Goal: Information Seeking & Learning: Understand process/instructions

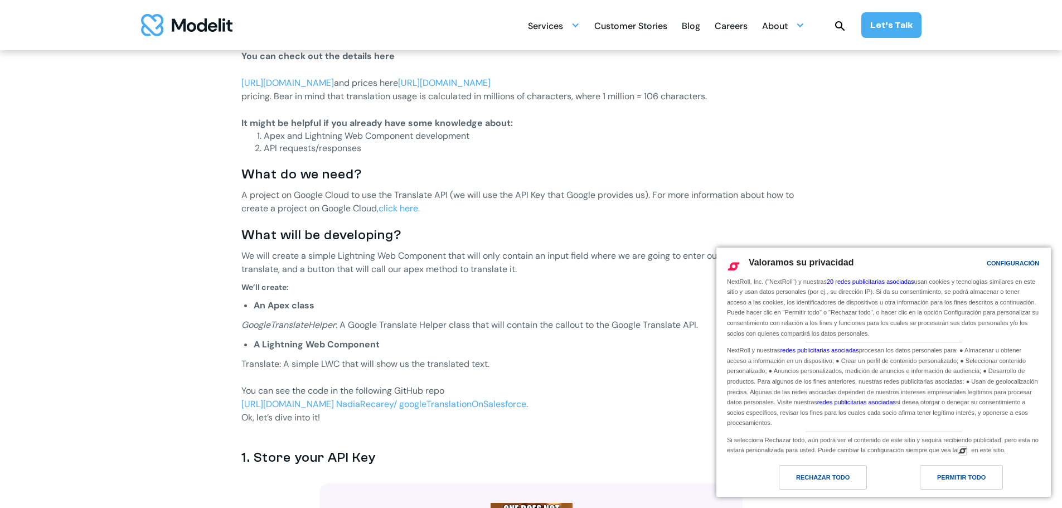
scroll to position [613, 0]
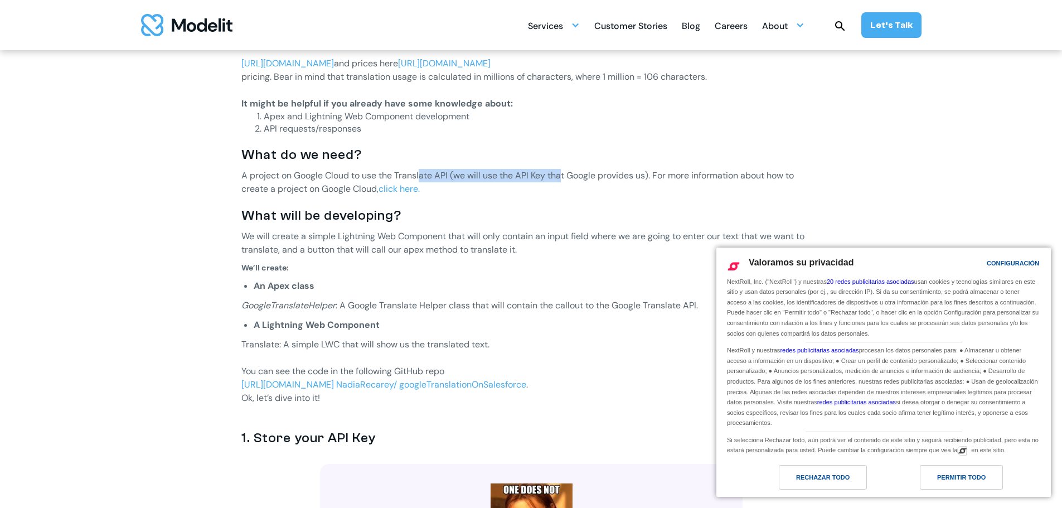
drag, startPoint x: 435, startPoint y: 177, endPoint x: 566, endPoint y: 177, distance: 131.0
click at [565, 177] on p "A project on Google Cloud to use the Translate API (we will use the API Key tha…" at bounding box center [531, 182] width 580 height 27
click at [566, 177] on p "A project on Google Cloud to use the Translate API (we will use the API Key tha…" at bounding box center [531, 182] width 580 height 27
drag, startPoint x: 430, startPoint y: 174, endPoint x: 710, endPoint y: 174, distance: 280.3
click at [709, 174] on p "A project on Google Cloud to use the Translate API (we will use the API Key tha…" at bounding box center [531, 182] width 580 height 27
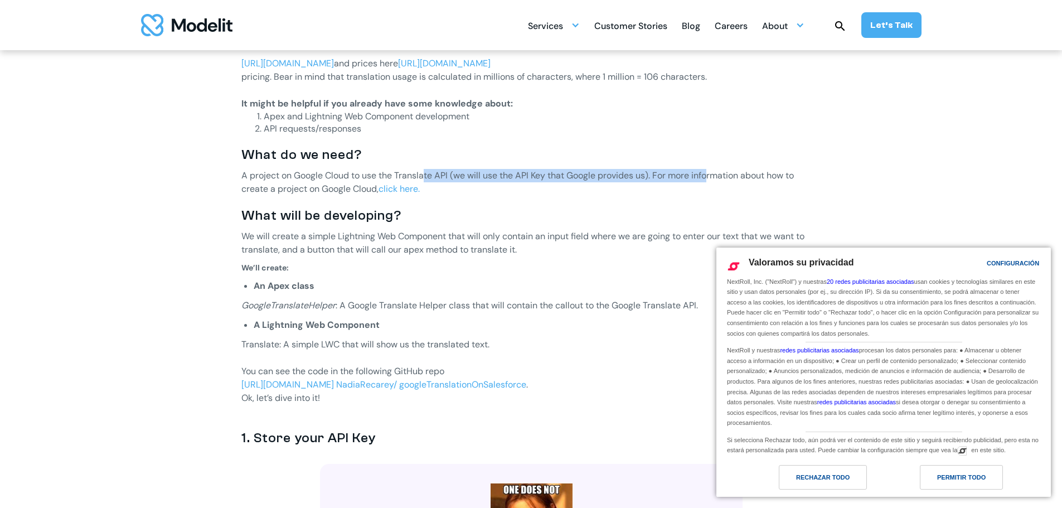
click at [711, 174] on p "A project on Google Cloud to use the Translate API (we will use the API Key tha…" at bounding box center [531, 182] width 580 height 27
drag, startPoint x: 499, startPoint y: 171, endPoint x: 750, endPoint y: 179, distance: 250.9
click at [749, 179] on p "A project on Google Cloud to use the Translate API (we will use the API Key tha…" at bounding box center [531, 182] width 580 height 27
click at [750, 179] on p "A project on Google Cloud to use the Translate API (we will use the API Key tha…" at bounding box center [531, 182] width 580 height 27
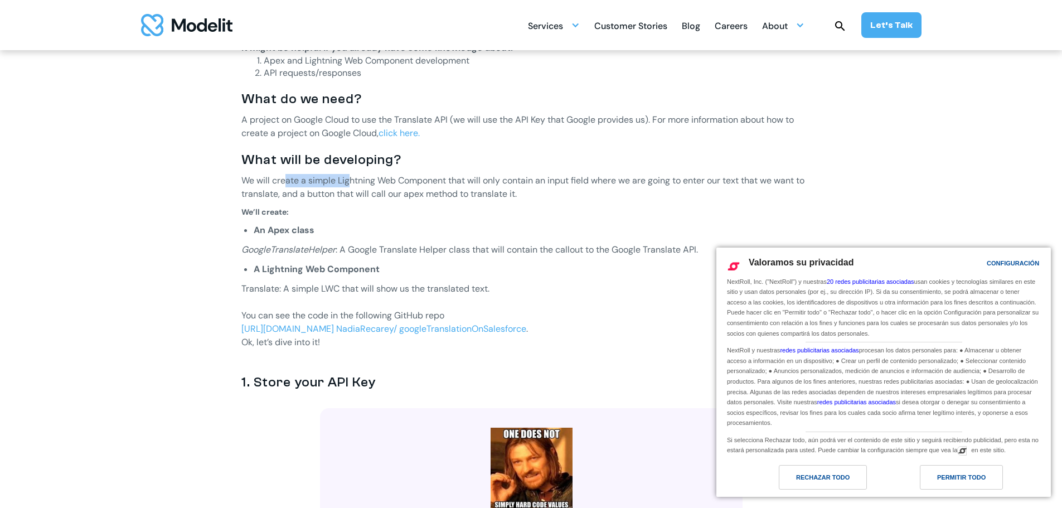
drag, startPoint x: 343, startPoint y: 173, endPoint x: 349, endPoint y: 173, distance: 6.1
drag, startPoint x: 415, startPoint y: 249, endPoint x: 619, endPoint y: 251, distance: 204.0
click at [619, 251] on p "GoogleTranslateHelper : A Google Translate Helper class that will contain the c…" at bounding box center [531, 249] width 580 height 13
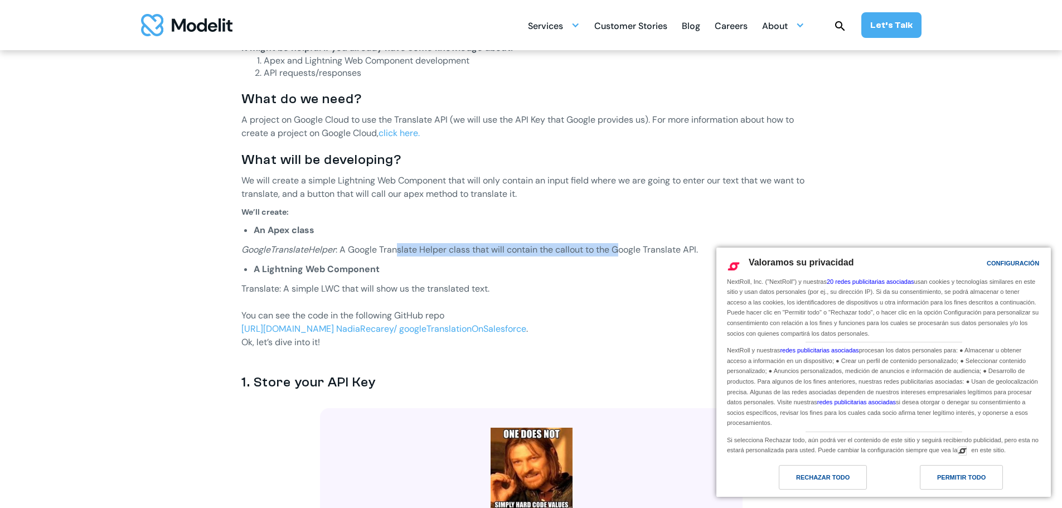
click at [620, 251] on p "GoogleTranslateHelper : A Google Translate Helper class that will contain the c…" at bounding box center [531, 249] width 580 height 13
click at [478, 253] on p "GoogleTranslateHelper : A Google Translate Helper class that will contain the c…" at bounding box center [531, 249] width 580 height 13
drag, startPoint x: 557, startPoint y: 251, endPoint x: 694, endPoint y: 254, distance: 137.1
click at [694, 254] on p "GoogleTranslateHelper : A Google Translate Helper class that will contain the c…" at bounding box center [531, 249] width 580 height 13
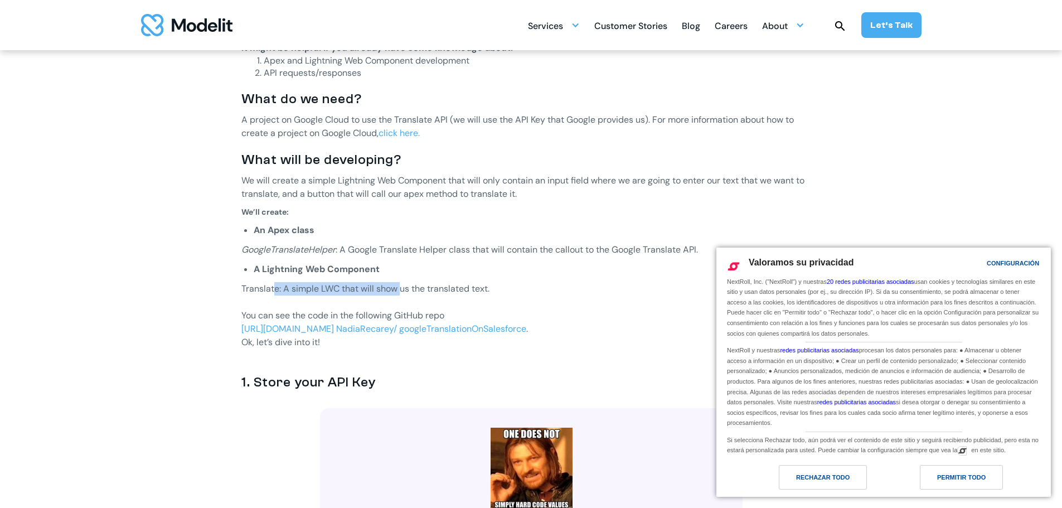
drag, startPoint x: 287, startPoint y: 287, endPoint x: 411, endPoint y: 289, distance: 124.3
click at [410, 289] on p "Translate: A simple LWC that will show us the translated text." at bounding box center [531, 288] width 580 height 13
click at [412, 289] on p "Translate: A simple LWC that will show us the translated text." at bounding box center [531, 288] width 580 height 13
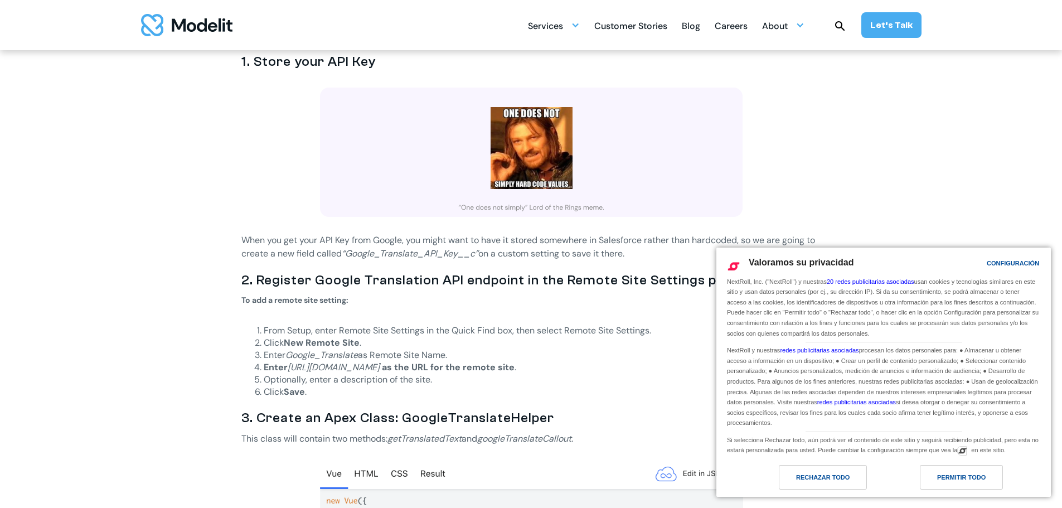
scroll to position [1003, 0]
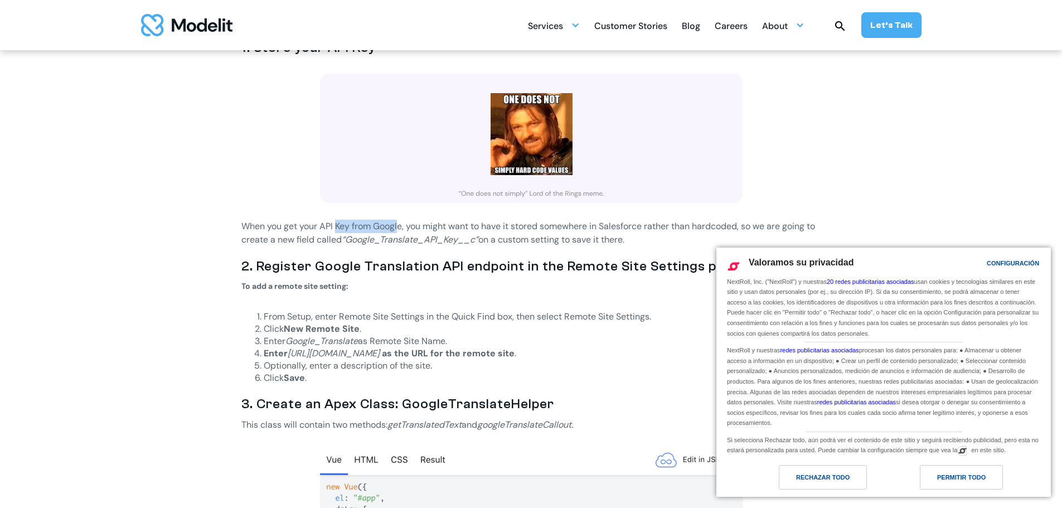
drag, startPoint x: 349, startPoint y: 222, endPoint x: 415, endPoint y: 227, distance: 66.0
click at [415, 227] on p "When you get your API Key from Google, you might want to have it stored somewhe…" at bounding box center [531, 233] width 580 height 27
click at [294, 235] on p "When you get your API Key from Google, you might want to have it stored somewhe…" at bounding box center [531, 233] width 580 height 27
drag, startPoint x: 372, startPoint y: 239, endPoint x: 440, endPoint y: 244, distance: 67.6
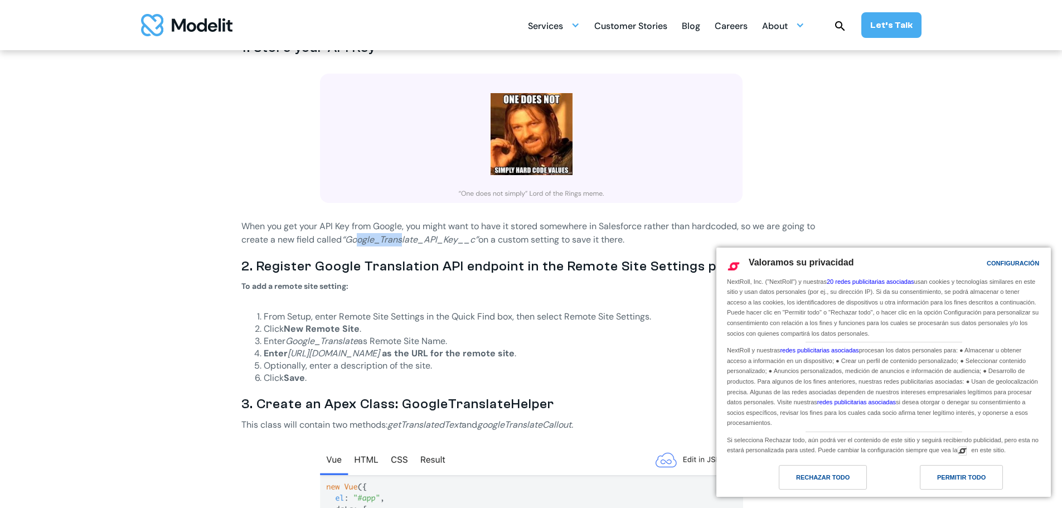
click at [436, 243] on em "“Google_Translate_API_Key__c”" at bounding box center [410, 240] width 137 height 12
click at [440, 244] on em "“Google_Translate_API_Key__c”" at bounding box center [410, 240] width 137 height 12
drag, startPoint x: 552, startPoint y: 239, endPoint x: 600, endPoint y: 239, distance: 47.9
click at [599, 239] on p "When you get your API Key from Google, you might want to have it stored somewhe…" at bounding box center [531, 233] width 580 height 27
click at [601, 239] on p "When you get your API Key from Google, you might want to have it stored somewhe…" at bounding box center [531, 233] width 580 height 27
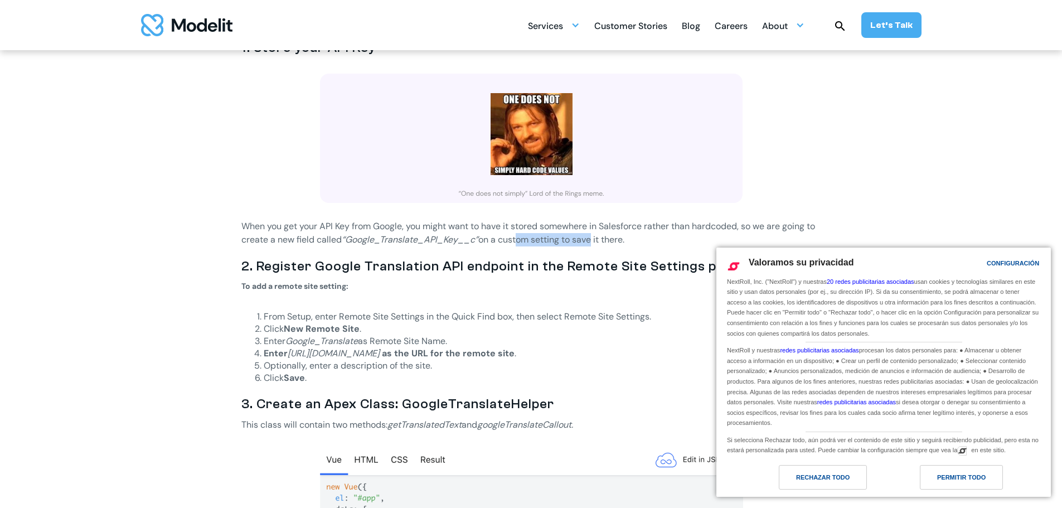
drag, startPoint x: 638, startPoint y: 237, endPoint x: 661, endPoint y: 236, distance: 23.4
click at [656, 236] on p "When you get your API Key from Google, you might want to have it stored somewhe…" at bounding box center [531, 233] width 580 height 27
click at [669, 236] on p "When you get your API Key from Google, you might want to have it stored somewhe…" at bounding box center [531, 233] width 580 height 27
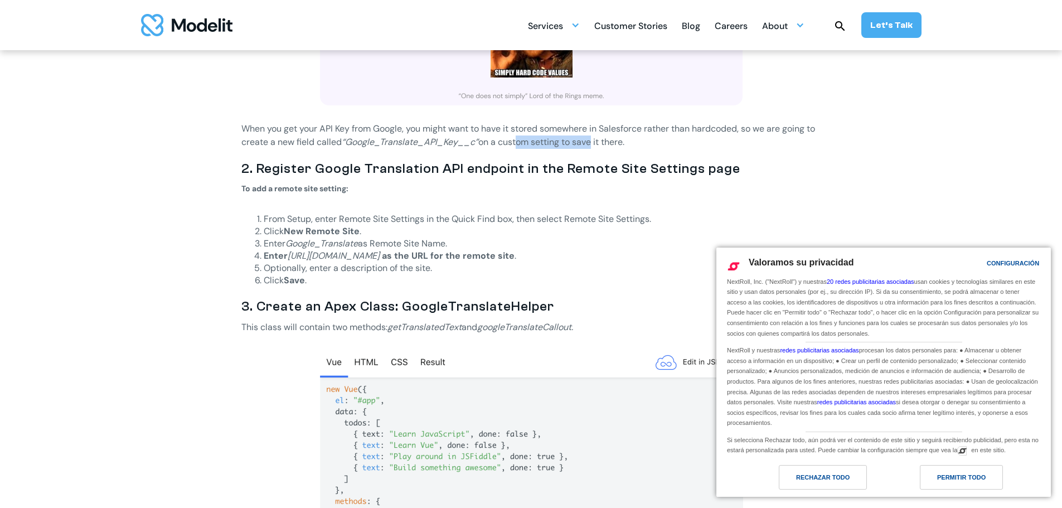
scroll to position [1115, 0]
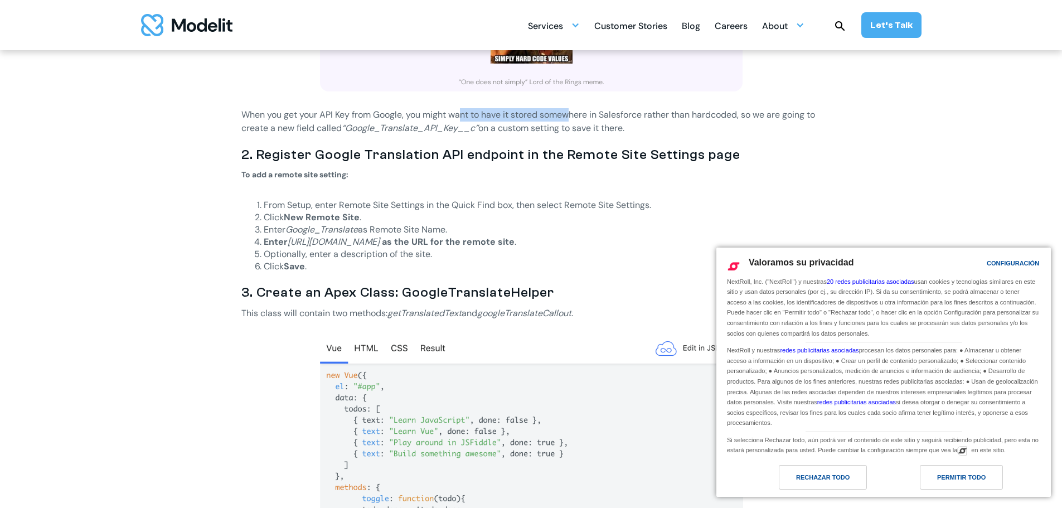
drag, startPoint x: 471, startPoint y: 109, endPoint x: 590, endPoint y: 118, distance: 119.6
click at [590, 118] on p "When you get your API Key from Google, you might want to have it stored somewhe…" at bounding box center [531, 121] width 580 height 27
click at [594, 118] on p "When you get your API Key from Google, you might want to have it stored somewhe…" at bounding box center [531, 121] width 580 height 27
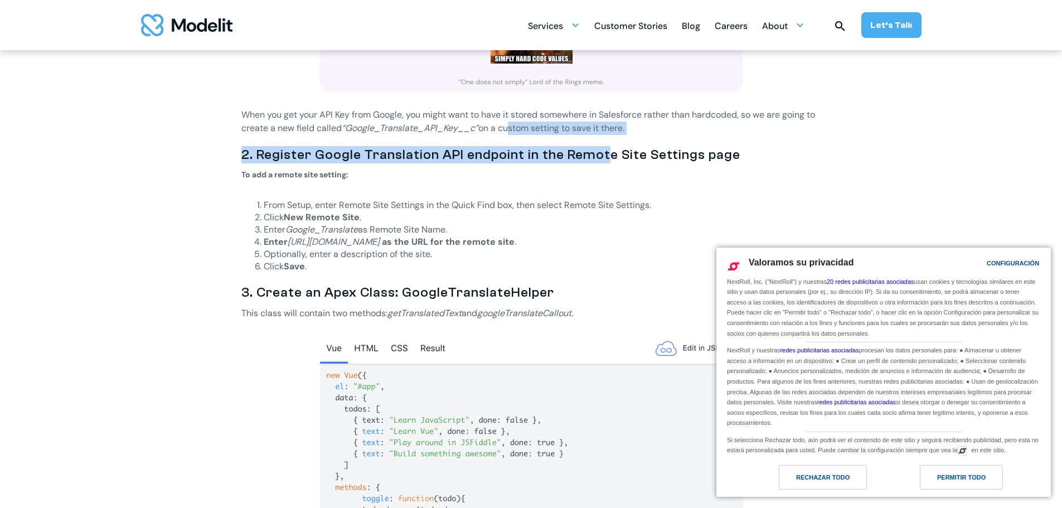
drag, startPoint x: 518, startPoint y: 131, endPoint x: 620, endPoint y: 136, distance: 101.6
click at [617, 136] on div "‍ You can check out the details here ‍ [URL][DOMAIN_NAME] and prices here [URL]…" at bounding box center [531, 244] width 580 height 1433
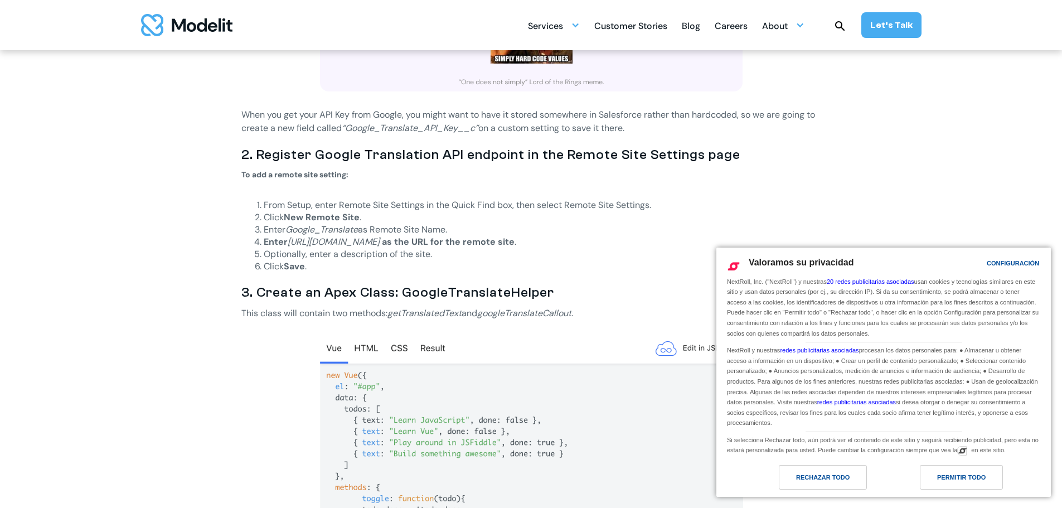
click at [621, 136] on div "‍ You can check out the details here ‍ [URL][DOMAIN_NAME] and prices here [URL]…" at bounding box center [531, 244] width 580 height 1433
drag, startPoint x: 707, startPoint y: 120, endPoint x: 809, endPoint y: 119, distance: 102.6
click at [809, 119] on p "When you get your API Key from Google, you might want to have it stored somewhe…" at bounding box center [531, 121] width 580 height 27
drag, startPoint x: 318, startPoint y: 143, endPoint x: 400, endPoint y: 150, distance: 82.9
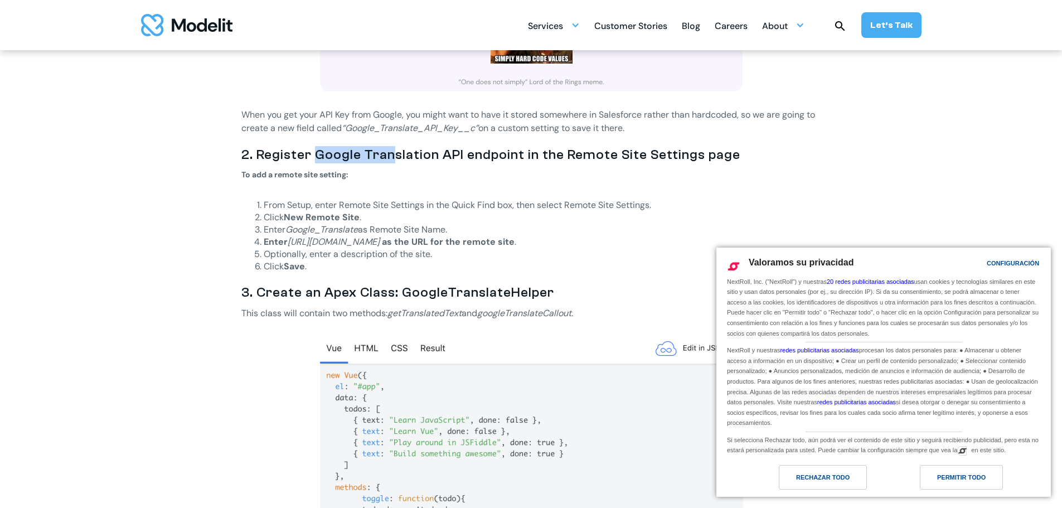
click at [400, 150] on div "‍ You can check out the details here ‍ [URL][DOMAIN_NAME] and prices here [URL]…" at bounding box center [531, 244] width 580 height 1433
click at [402, 150] on h3 "2. Register Google Translation API endpoint in the Remote Site Settings page" at bounding box center [531, 154] width 580 height 17
drag, startPoint x: 314, startPoint y: 213, endPoint x: 362, endPoint y: 215, distance: 47.9
click at [359, 215] on strong "New Remote Site" at bounding box center [322, 217] width 76 height 12
drag, startPoint x: 362, startPoint y: 215, endPoint x: 344, endPoint y: 222, distance: 19.5
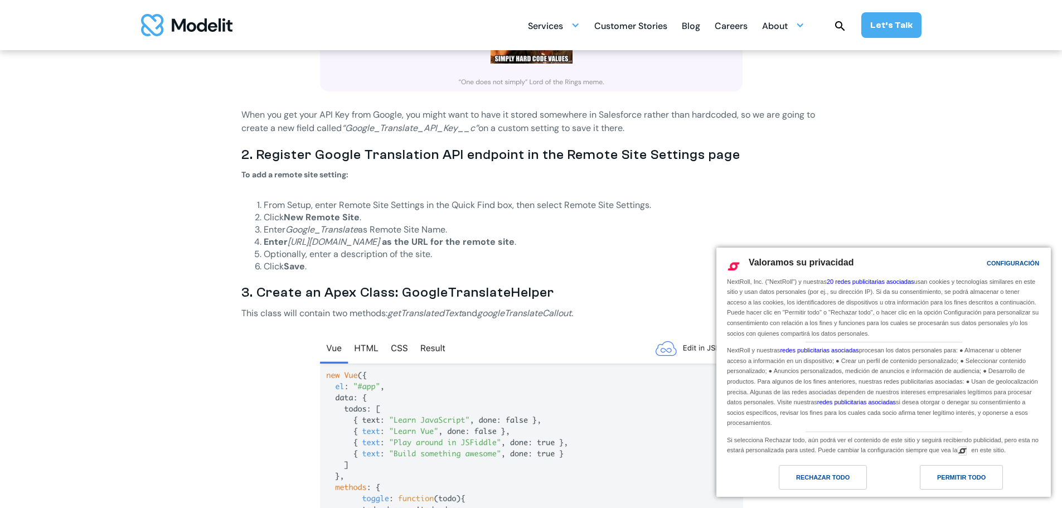
click at [362, 215] on li "Click New Remote Site ." at bounding box center [542, 217] width 557 height 12
drag, startPoint x: 306, startPoint y: 232, endPoint x: 349, endPoint y: 240, distance: 44.3
click at [349, 240] on ol "From Setup, enter Remote Site Settings in the Quick Find box, then select Remot…" at bounding box center [531, 236] width 580 height 74
click at [349, 240] on em "[URL][DOMAIN_NAME]" at bounding box center [334, 242] width 92 height 12
drag, startPoint x: 346, startPoint y: 250, endPoint x: 364, endPoint y: 252, distance: 18.5
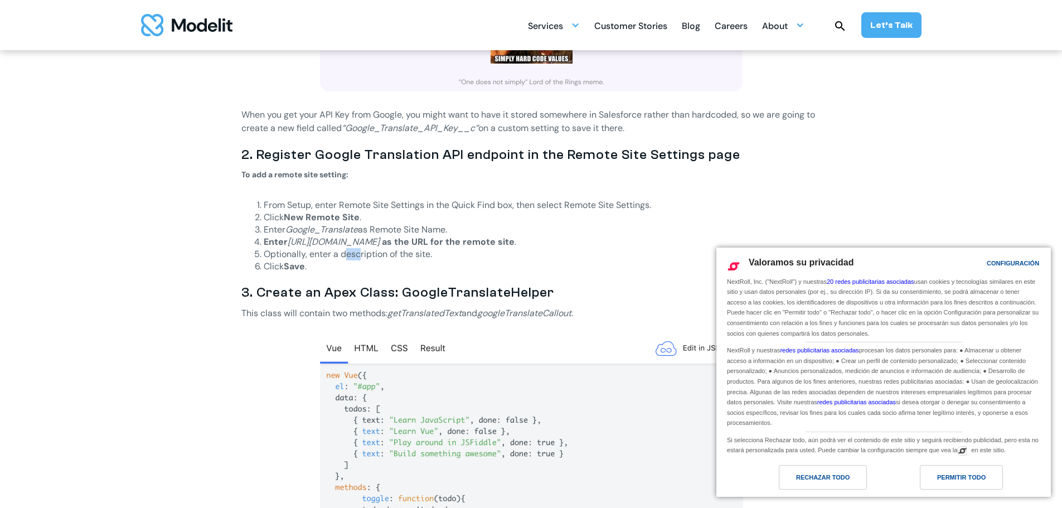
click at [364, 252] on li "Optionally, enter a description of the site." at bounding box center [542, 254] width 557 height 12
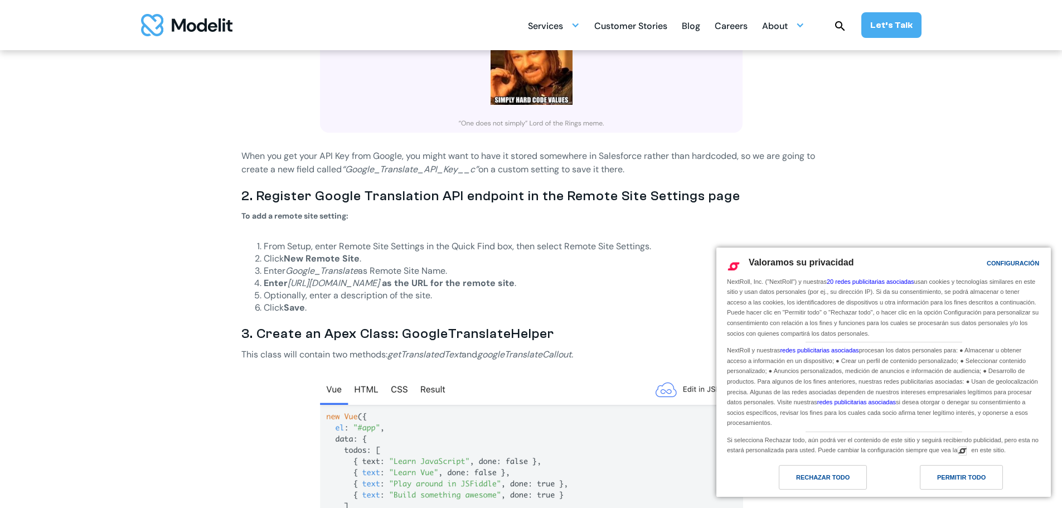
scroll to position [1003, 0]
